Goal: Information Seeking & Learning: Learn about a topic

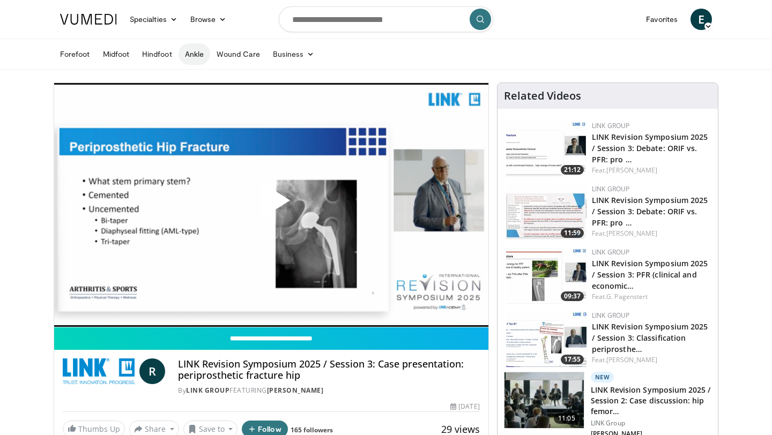
click at [198, 54] on link "Ankle" at bounding box center [195, 53] width 32 height 21
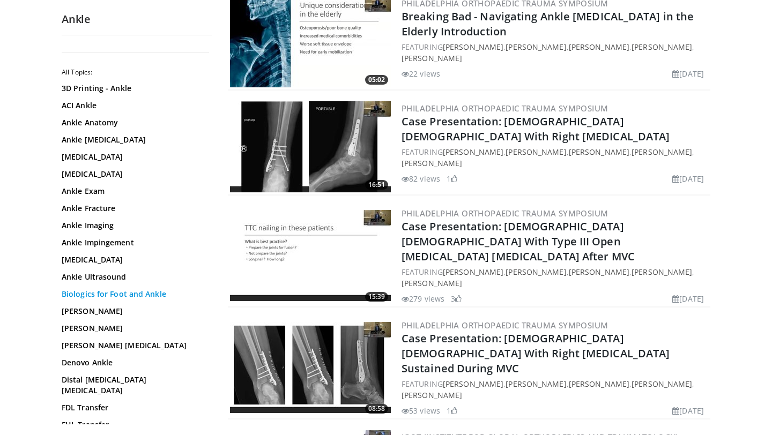
scroll to position [39, 0]
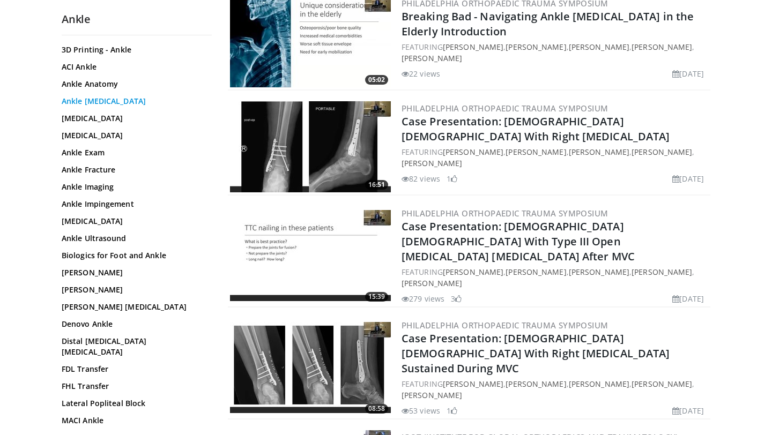
click at [101, 98] on link "Ankle Arthrodesis" at bounding box center [134, 101] width 145 height 11
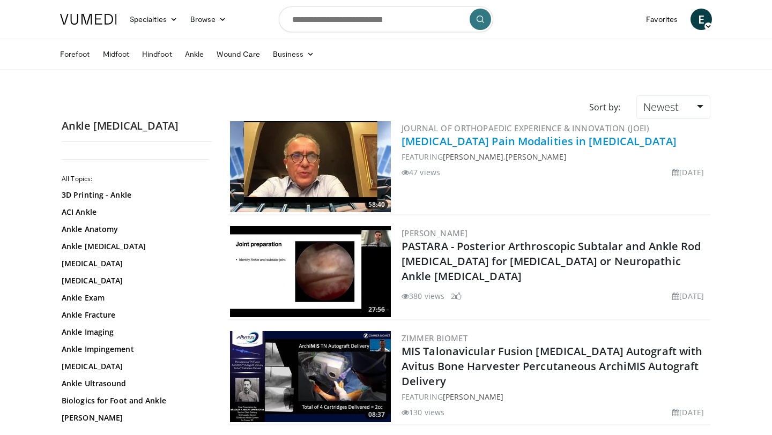
click at [568, 146] on link "Perioperative Pain Modalities in Foot and Ankle Surgery" at bounding box center [539, 141] width 275 height 14
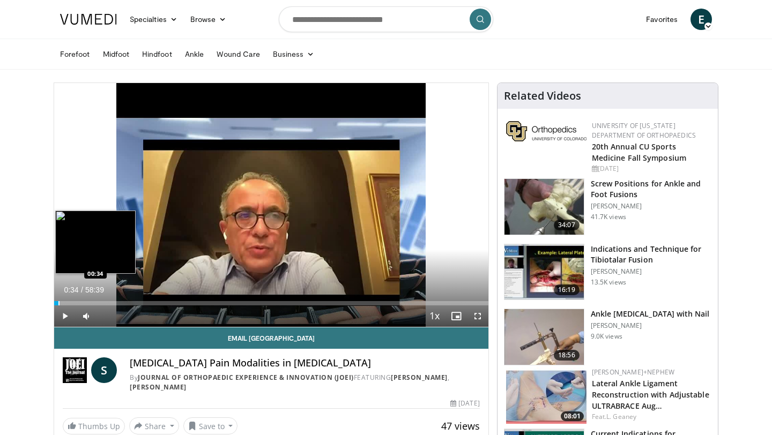
click at [58, 302] on div "Progress Bar" at bounding box center [58, 303] width 1 height 4
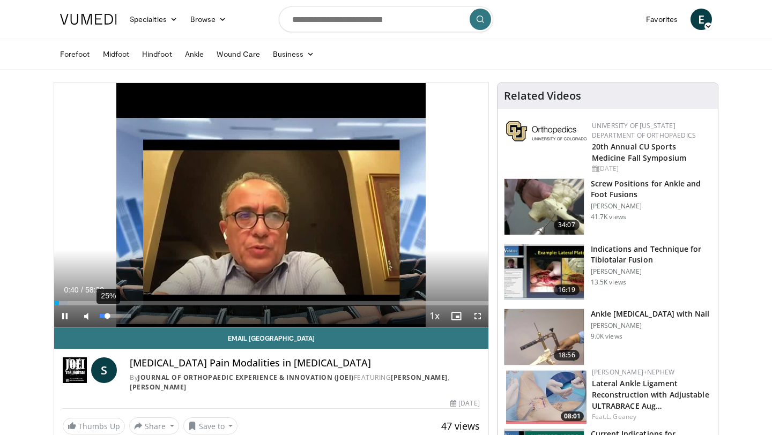
click at [107, 315] on div "Volume Level" at bounding box center [104, 316] width 8 height 4
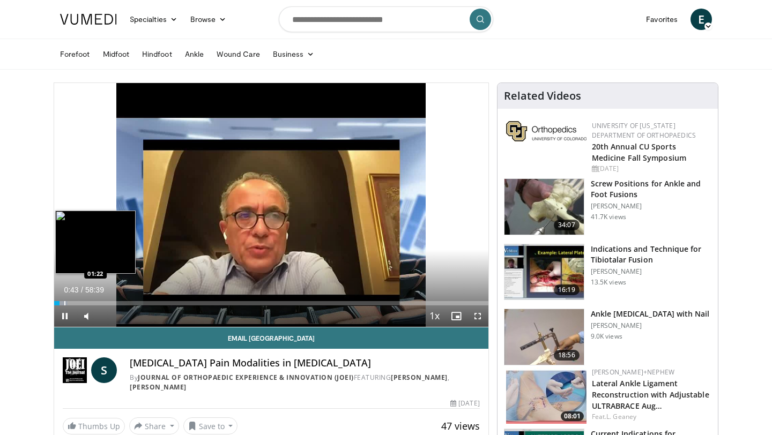
click at [64, 302] on div "Progress Bar" at bounding box center [64, 303] width 1 height 4
click at [69, 304] on div "Progress Bar" at bounding box center [69, 303] width 1 height 4
click at [72, 304] on div "Progress Bar" at bounding box center [72, 303] width 1 height 4
click at [79, 304] on div "Progress Bar" at bounding box center [79, 303] width 1 height 4
click at [84, 303] on div "Progress Bar" at bounding box center [84, 303] width 1 height 4
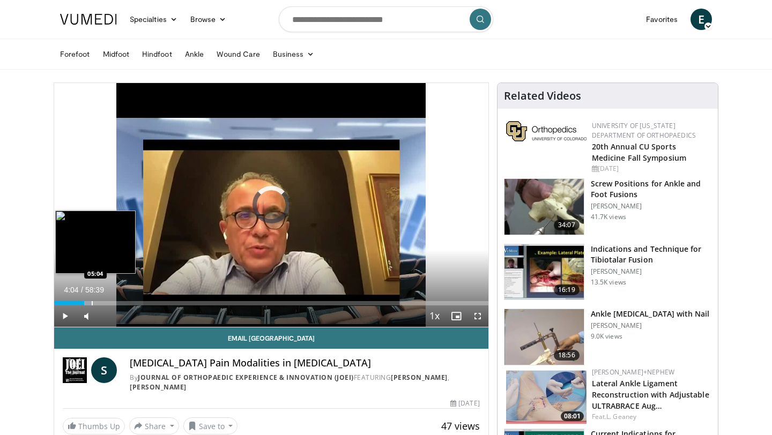
click at [92, 303] on div "Progress Bar" at bounding box center [92, 303] width 1 height 4
click at [87, 302] on div "Progress Bar" at bounding box center [87, 303] width 1 height 4
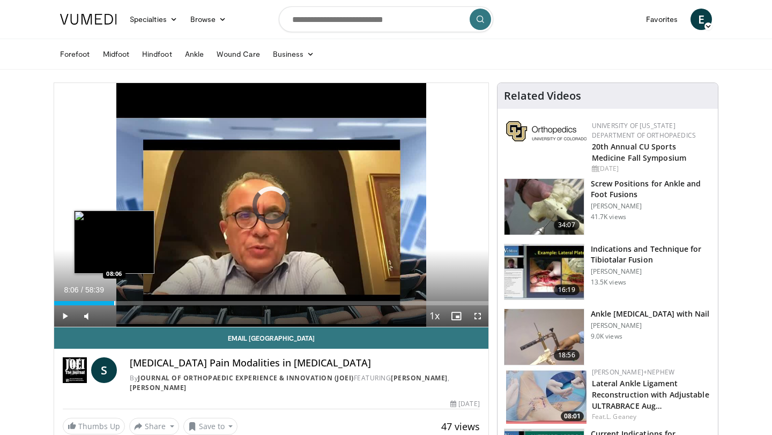
click at [114, 302] on div "Progress Bar" at bounding box center [114, 303] width 1 height 4
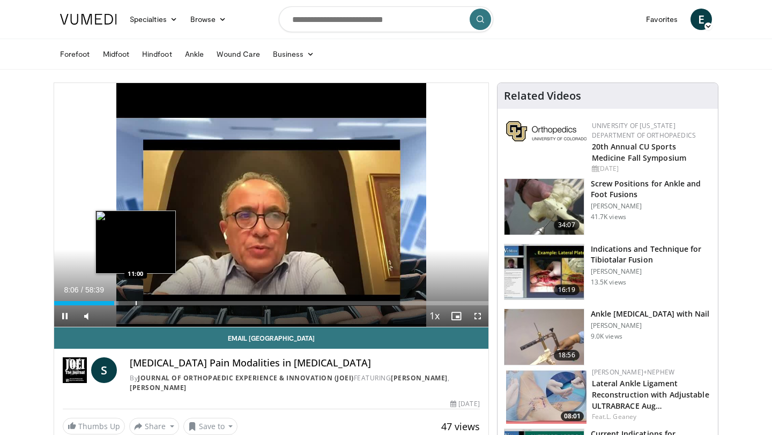
click at [137, 303] on div "Progress Bar" at bounding box center [136, 303] width 1 height 4
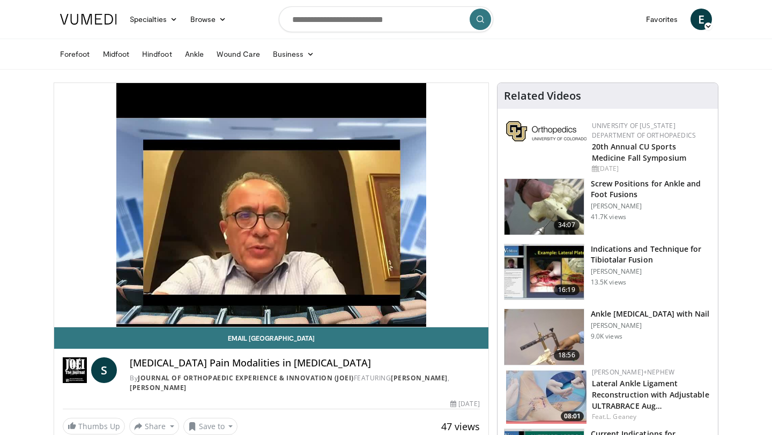
click at [607, 187] on h3 "Screw Positions for Ankle and Foot Fusions" at bounding box center [651, 189] width 121 height 21
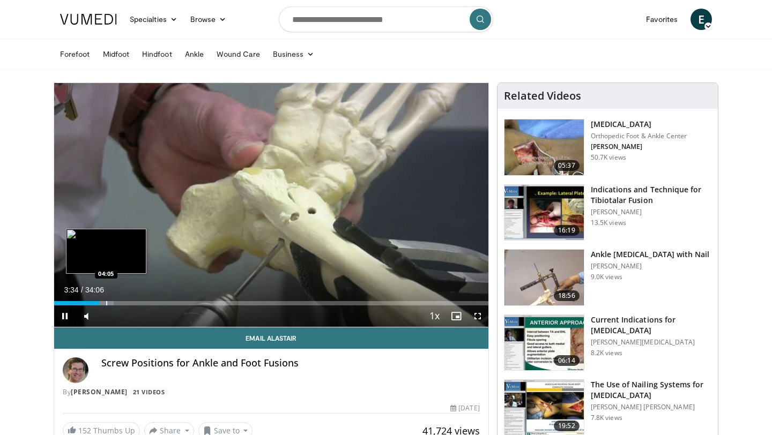
click at [106, 302] on div "Progress Bar" at bounding box center [106, 303] width 1 height 4
click at [118, 302] on div "Progress Bar" at bounding box center [118, 303] width 1 height 4
click at [130, 302] on div "Progress Bar" at bounding box center [130, 303] width 1 height 4
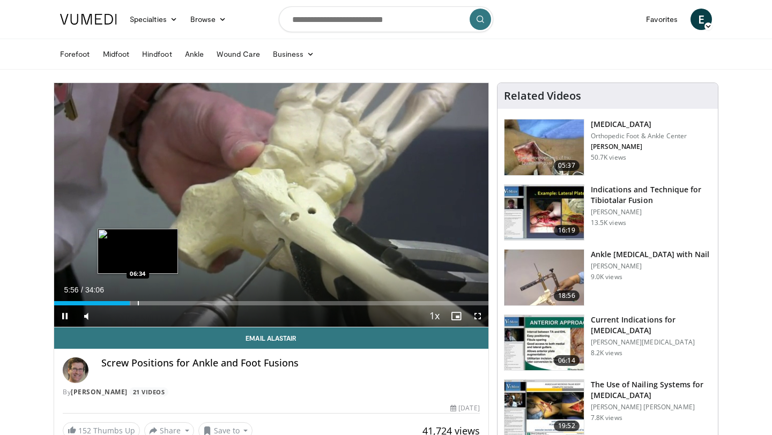
click at [139, 302] on div "Progress Bar" at bounding box center [138, 303] width 1 height 4
click at [156, 303] on div "Loaded : 23.42% 06:59 08:02" at bounding box center [271, 303] width 434 height 4
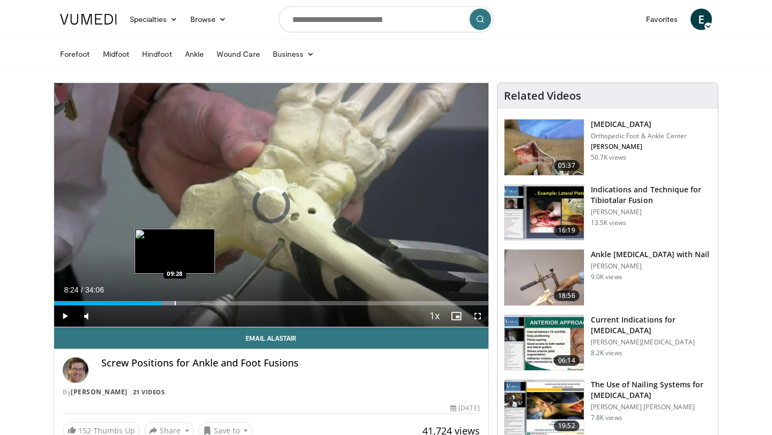
click at [175, 300] on div "Loaded : 27.81% 09:28 09:28" at bounding box center [271, 300] width 434 height 10
click at [189, 300] on div "Loaded : 28.86% 09:29 10:36" at bounding box center [271, 300] width 434 height 10
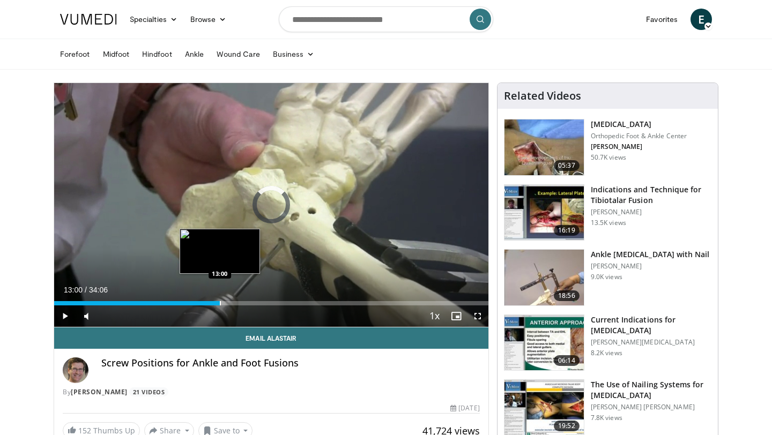
click at [220, 302] on div "Progress Bar" at bounding box center [220, 303] width 1 height 4
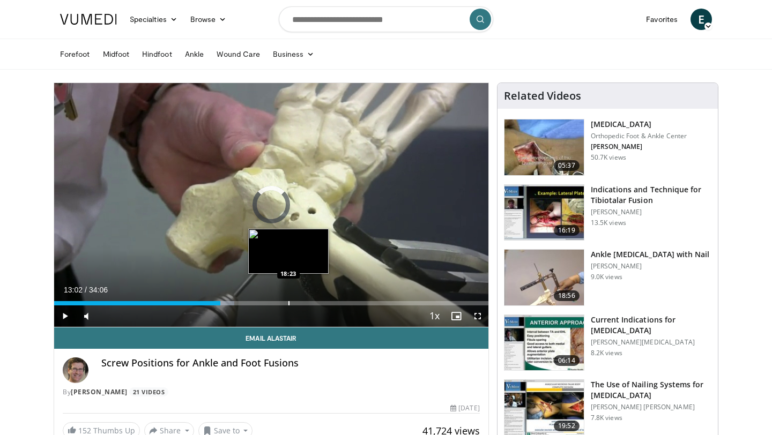
click at [289, 302] on div "Progress Bar" at bounding box center [289, 303] width 1 height 4
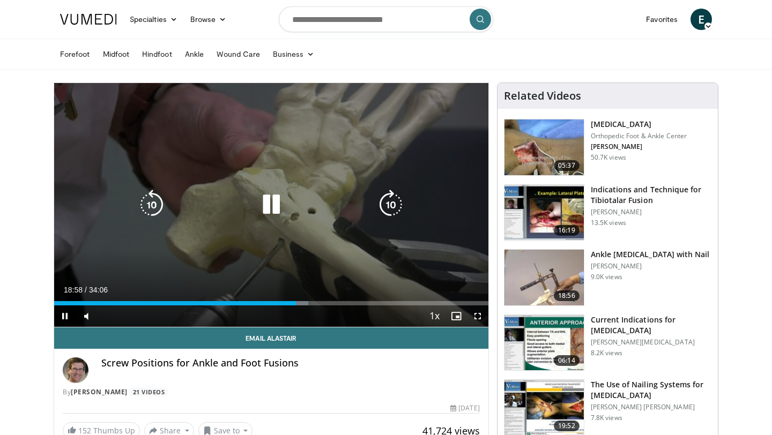
click at [266, 208] on icon "Video Player" at bounding box center [271, 205] width 30 height 30
